Goal: Information Seeking & Learning: Learn about a topic

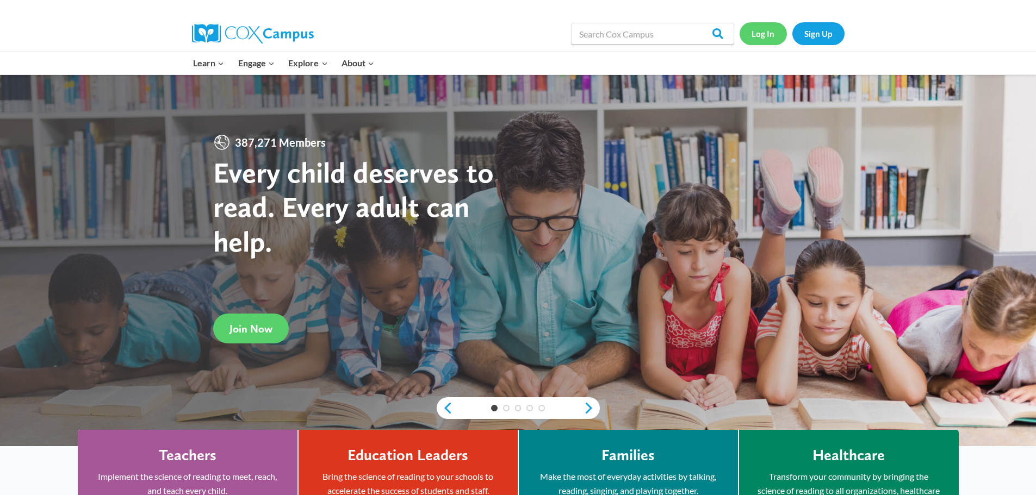
click at [746, 39] on link "Log In" at bounding box center [763, 33] width 47 height 22
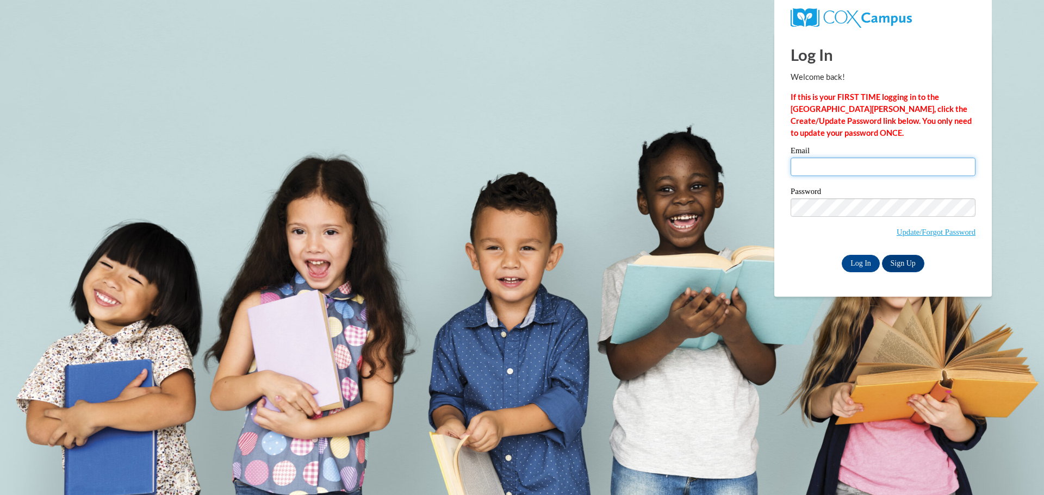
click at [815, 166] on input "Email" at bounding box center [883, 167] width 185 height 18
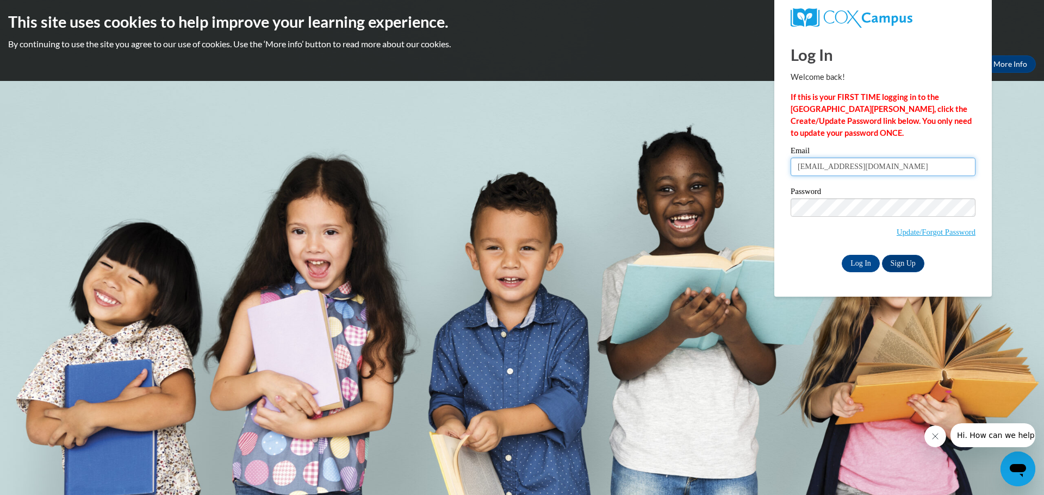
type input "white.kim49@icloud.com"
click at [858, 255] on input "Log In" at bounding box center [861, 263] width 38 height 17
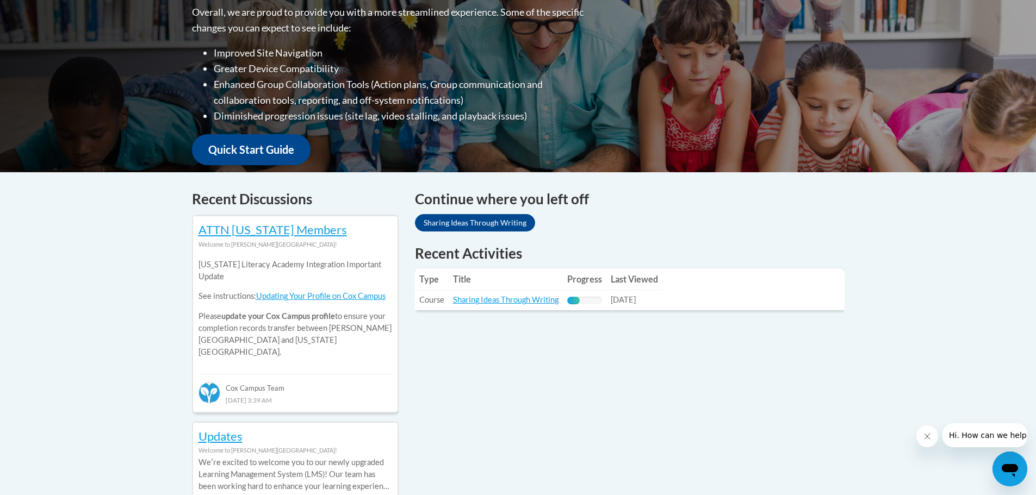
scroll to position [326, 0]
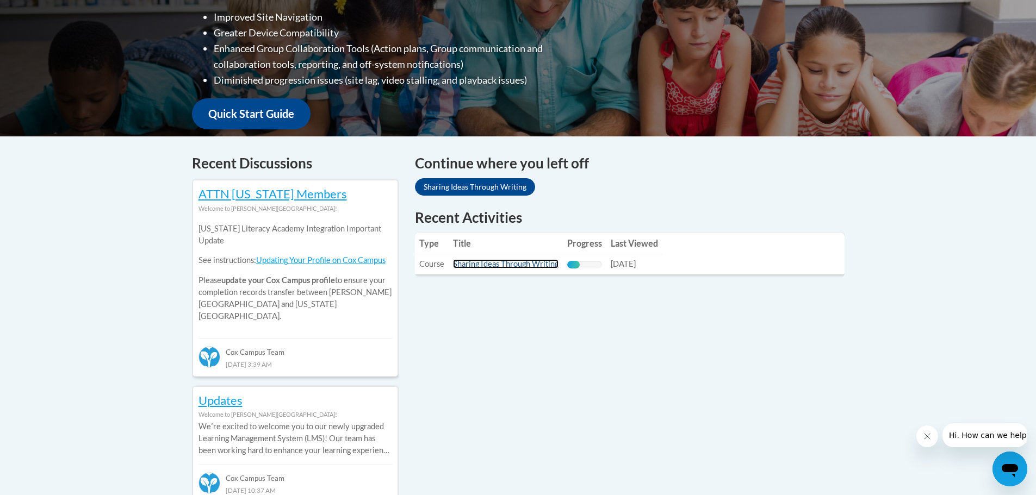
click at [516, 269] on link "Sharing Ideas Through Writing" at bounding box center [505, 263] width 105 height 9
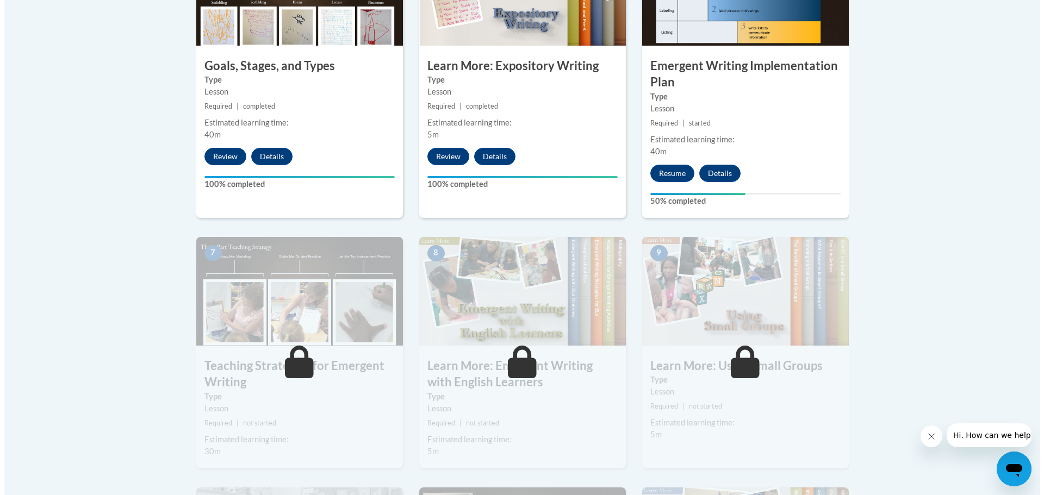
scroll to position [761, 0]
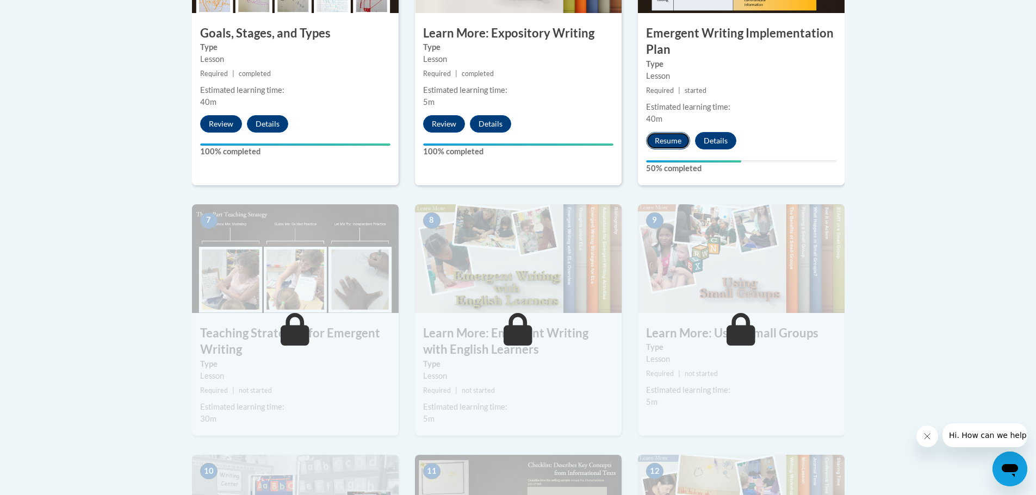
click at [654, 132] on button "Resume" at bounding box center [668, 140] width 44 height 17
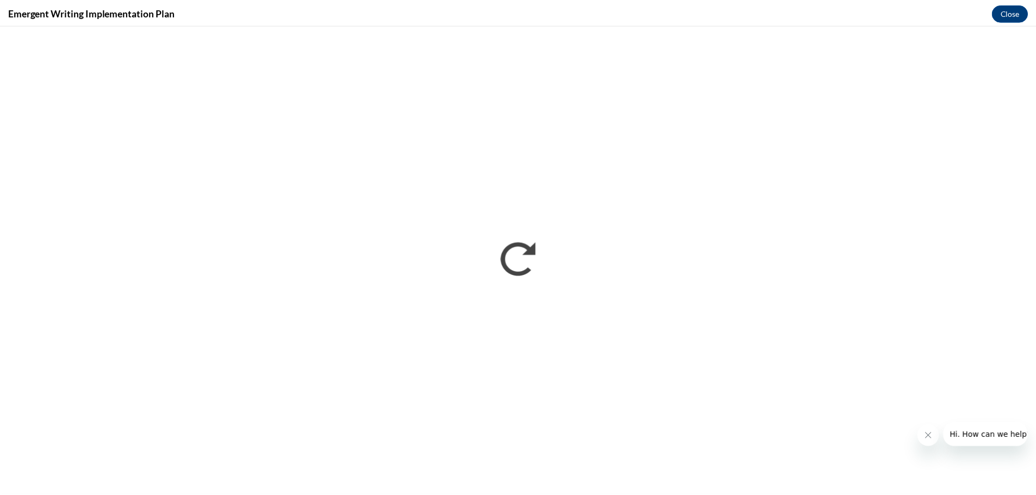
scroll to position [0, 0]
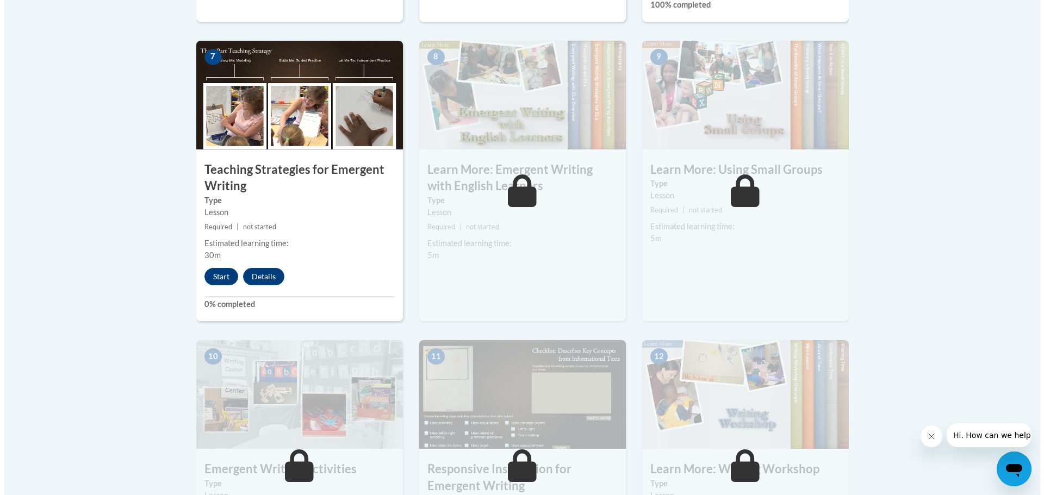
scroll to position [924, 0]
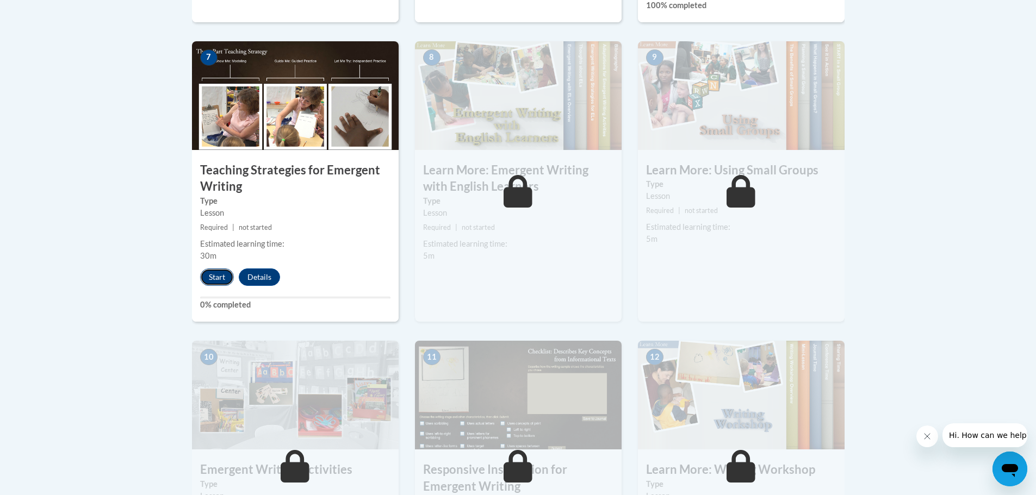
click at [204, 269] on button "Start" at bounding box center [217, 277] width 34 height 17
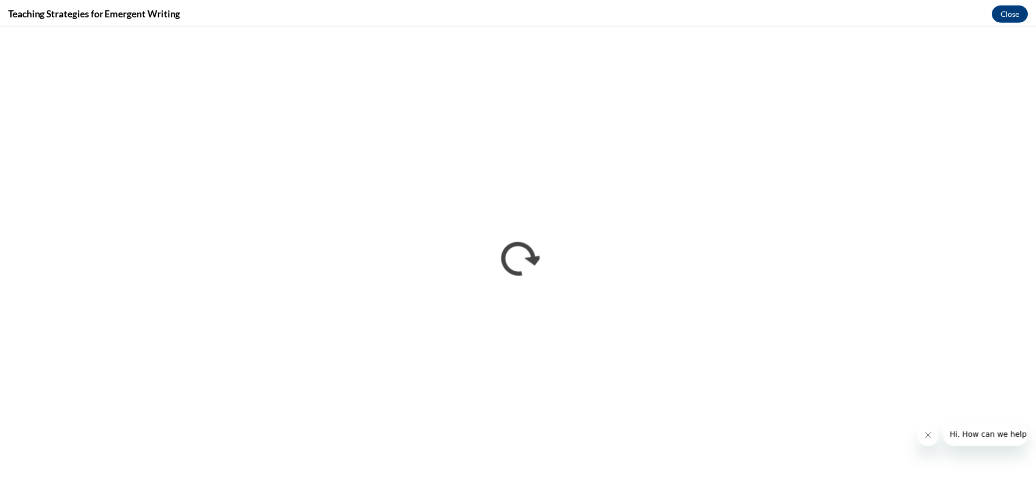
scroll to position [0, 0]
click at [1011, 3] on div "Teaching Strategies for Emergent Writing Close" at bounding box center [522, 12] width 1044 height 24
click at [1013, 11] on button "Close" at bounding box center [1017, 11] width 36 height 17
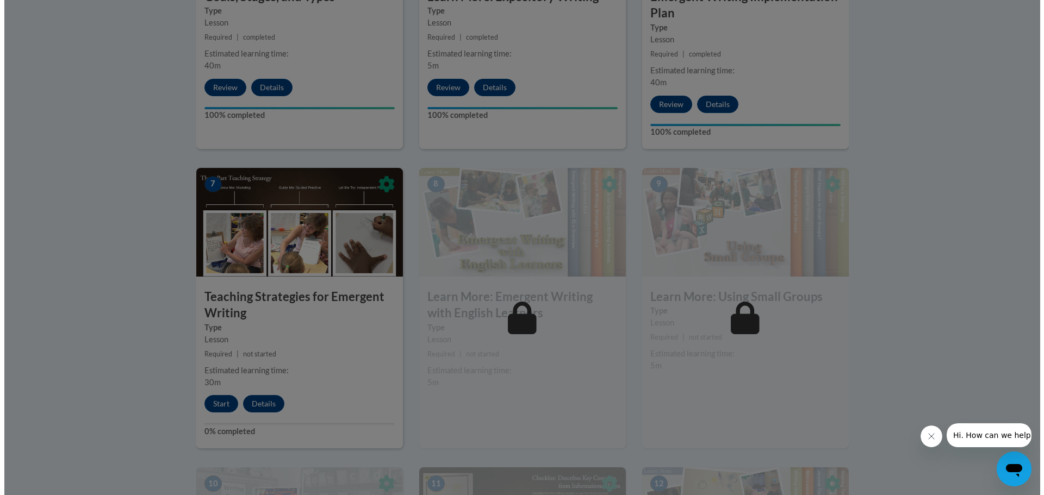
scroll to position [761, 0]
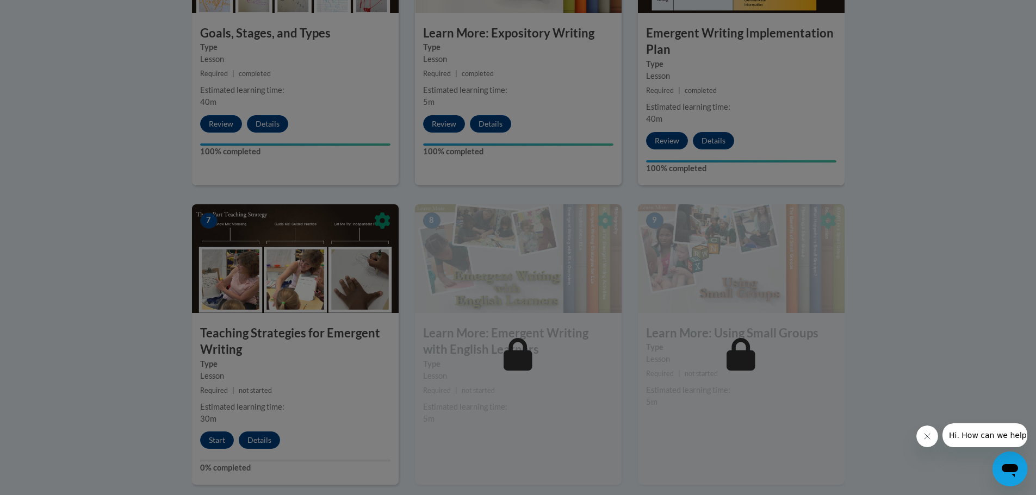
click at [931, 440] on button "Close message from company" at bounding box center [927, 437] width 22 height 22
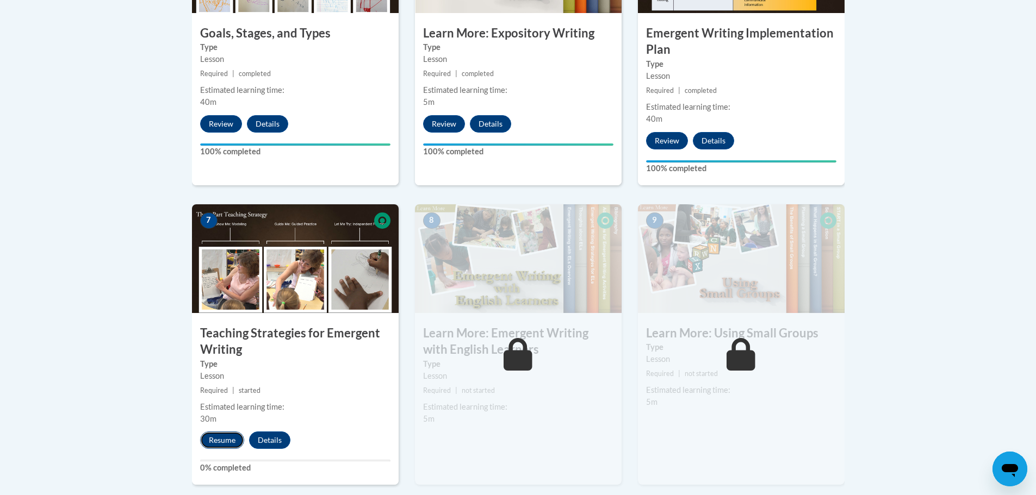
click at [209, 432] on button "Resume" at bounding box center [222, 440] width 44 height 17
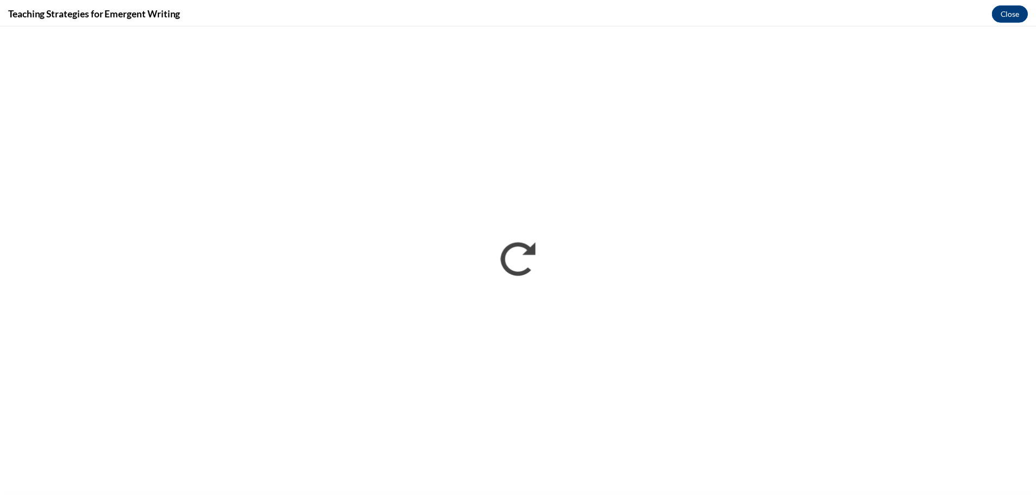
scroll to position [0, 0]
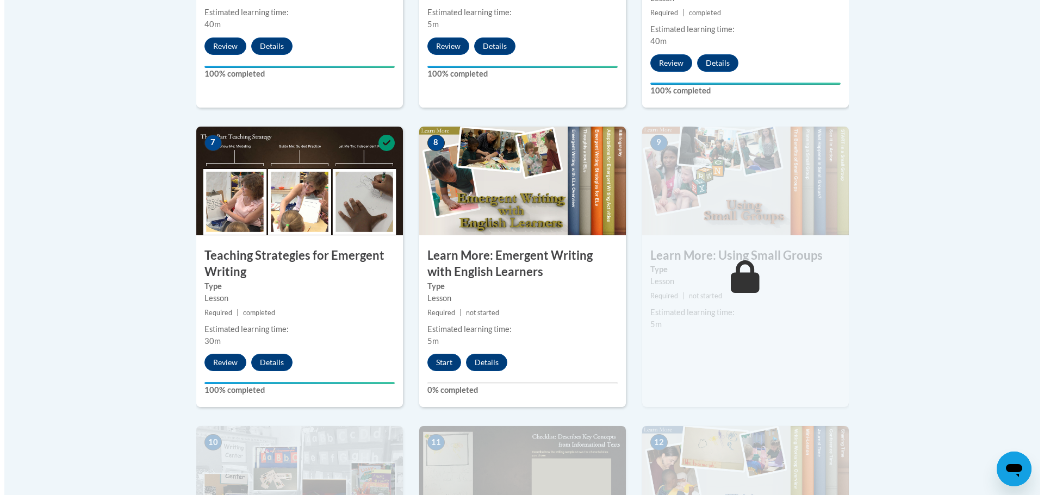
scroll to position [879, 0]
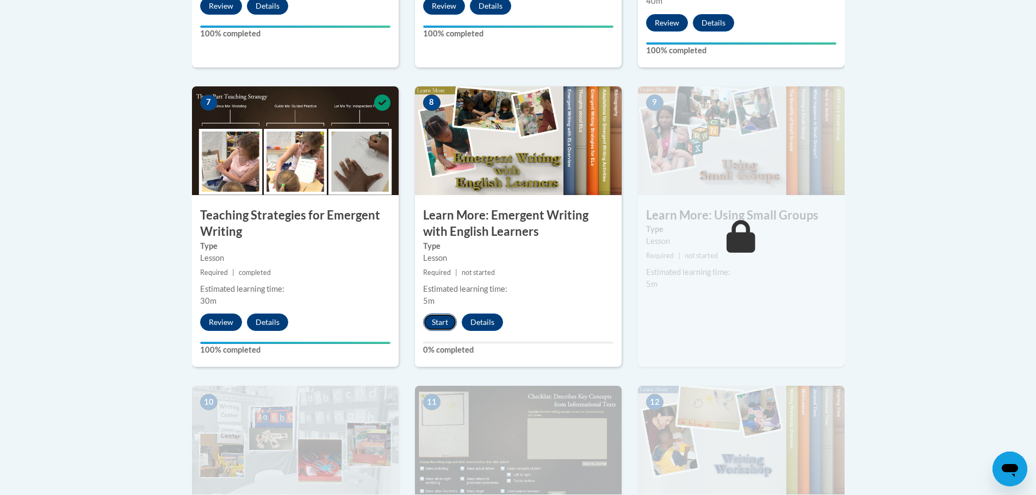
click at [444, 314] on button "Start" at bounding box center [440, 322] width 34 height 17
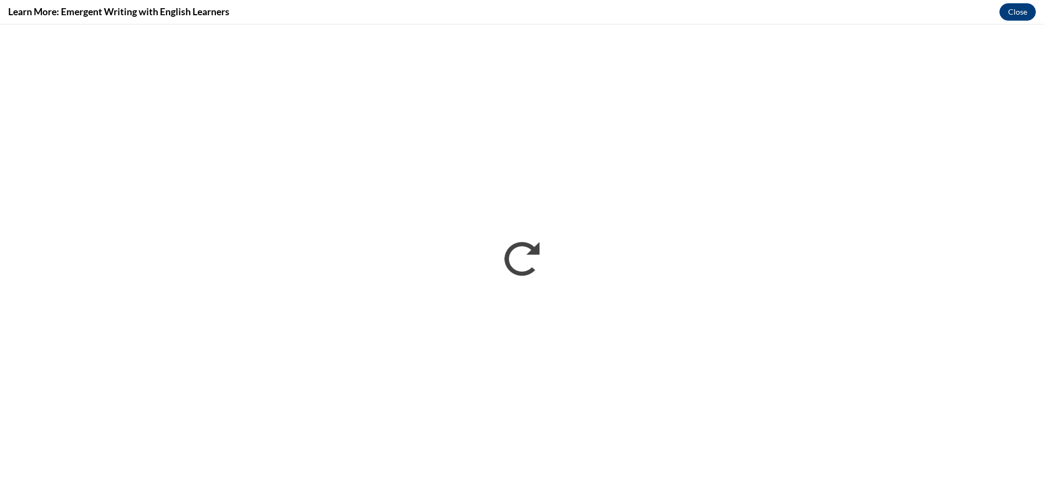
scroll to position [0, 0]
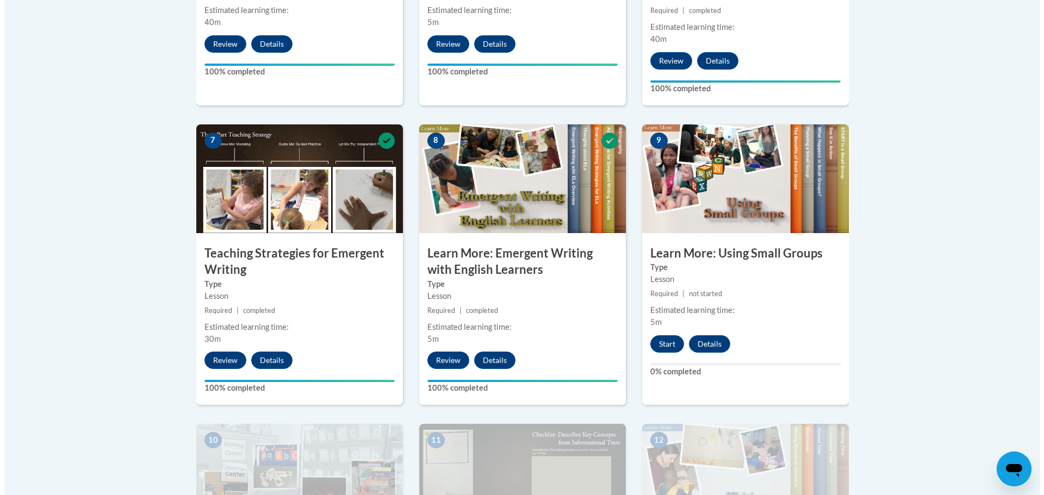
scroll to position [908, 0]
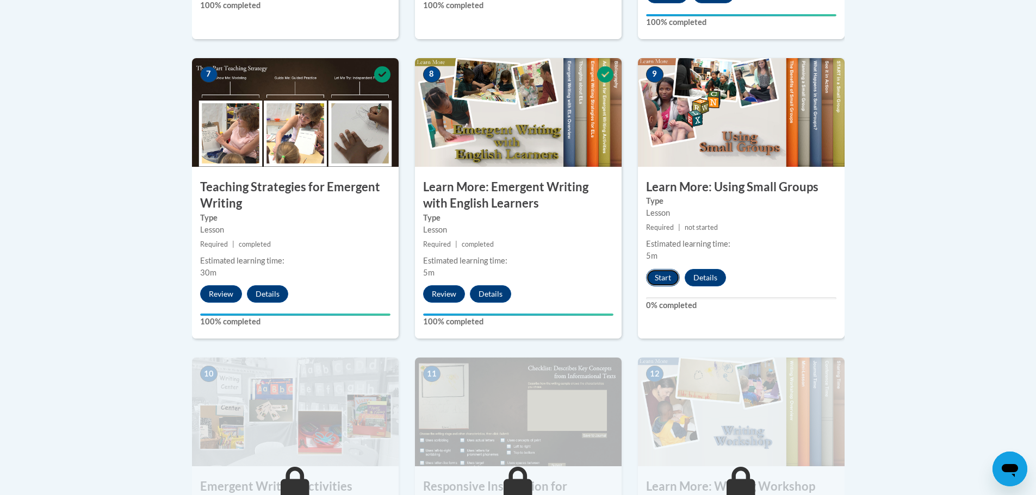
click at [669, 269] on button "Start" at bounding box center [663, 277] width 34 height 17
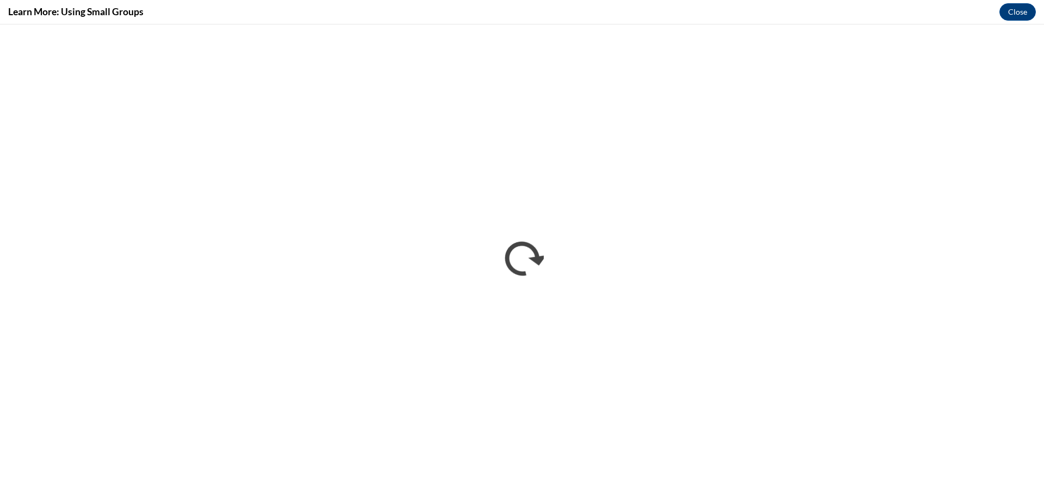
scroll to position [0, 0]
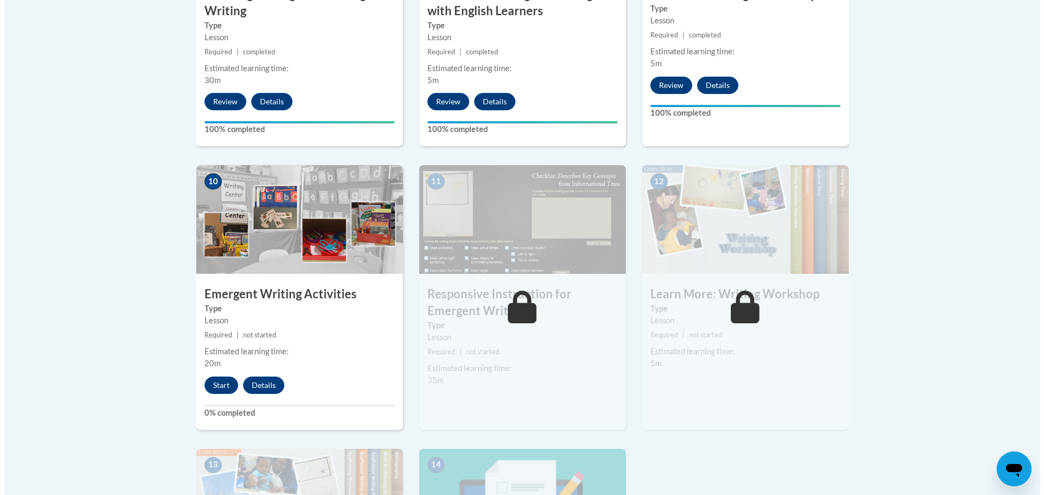
scroll to position [1179, 0]
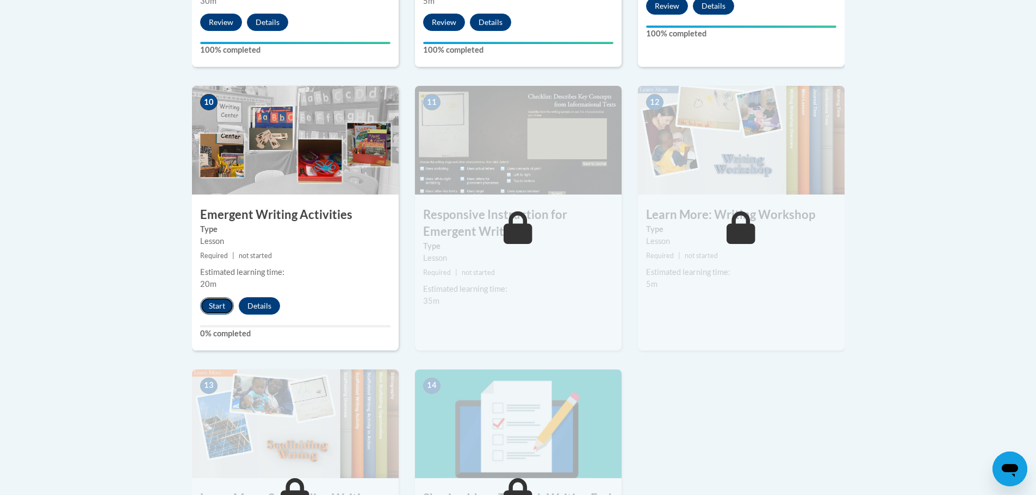
click at [221, 297] on button "Start" at bounding box center [217, 305] width 34 height 17
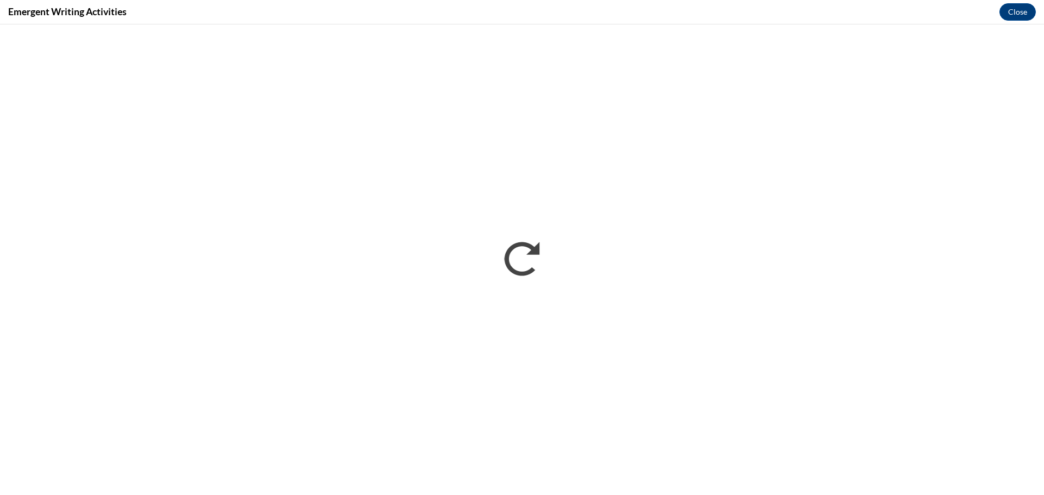
scroll to position [0, 0]
